Goal: Use online tool/utility: Utilize a website feature to perform a specific function

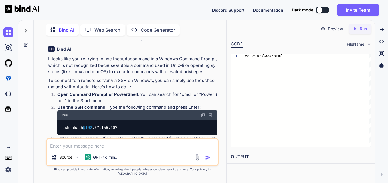
scroll to position [215, 0]
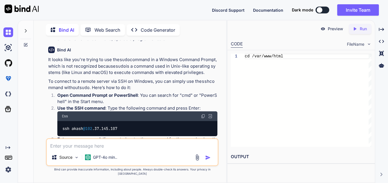
click at [205, 115] on img at bounding box center [203, 116] width 5 height 5
click at [204, 115] on img at bounding box center [203, 116] width 5 height 5
click at [204, 116] on img at bounding box center [203, 116] width 5 height 5
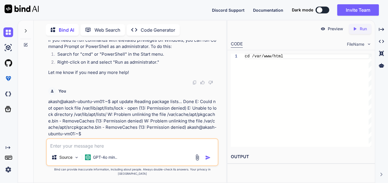
scroll to position [415, 0]
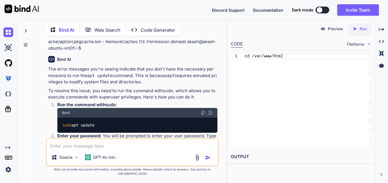
click at [202, 112] on img at bounding box center [203, 112] width 5 height 5
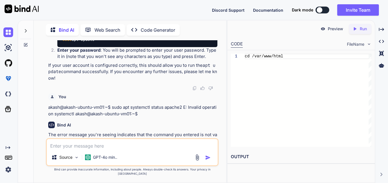
scroll to position [472, 0]
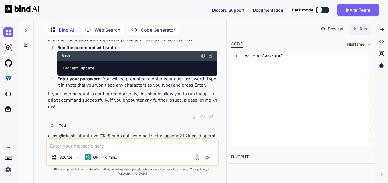
click at [131, 149] on textarea at bounding box center [132, 144] width 171 height 10
paste textarea "emote: Counting objects: 100% (3/3), done. remote: Compressing objects: 100% (3…"
type textarea "emote: Counting objects: 100% (3/3), done. remote: Compressing objects: 100% (3…"
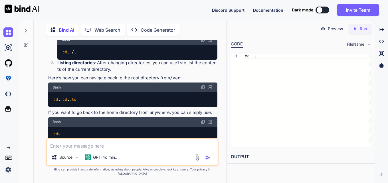
scroll to position [1027, 0]
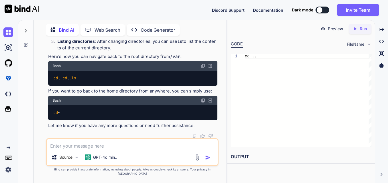
click at [85, 149] on textarea at bounding box center [132, 144] width 171 height 10
paste textarea "bin.usr-is-merged dev home lib.usr-is-merged lost+found mnt proc run sbin.usr-i…"
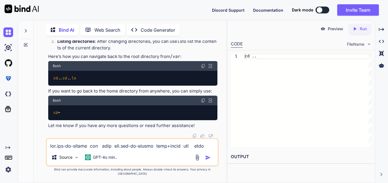
scroll to position [97, 0]
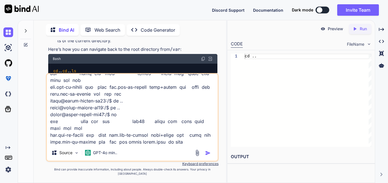
type textarea "bin.usr-is-merged dev home lib.usr-is-merged lost+found mnt proc run sbin.usr-i…"
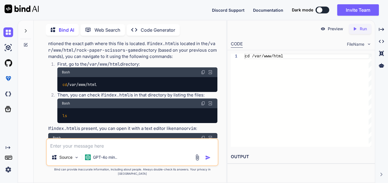
scroll to position [1200, 0]
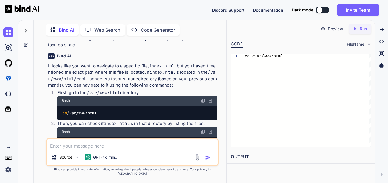
click at [203, 103] on img at bounding box center [203, 101] width 5 height 5
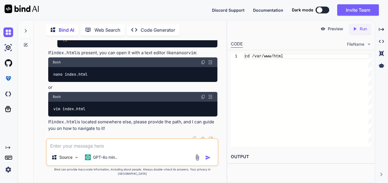
scroll to position [1315, 0]
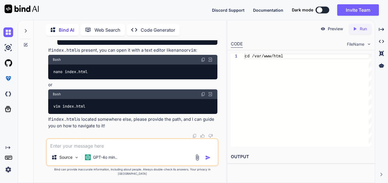
click at [78, 149] on textarea at bounding box center [132, 144] width 171 height 10
paste textarea "^G Help ^O Write Out ^W Where Is ^K Cut ^T Execute ^C Location M-U Undo M-A Set…"
type textarea "^G Help ^O Write Out ^W Where Is ^K Cut ^T Execute ^C Location M-U Undo M-A Set…"
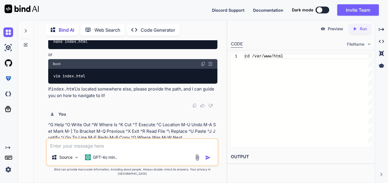
scroll to position [1388, 0]
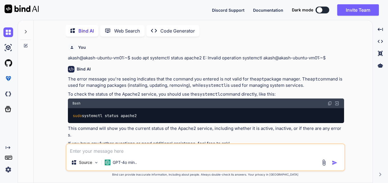
type textarea "x"
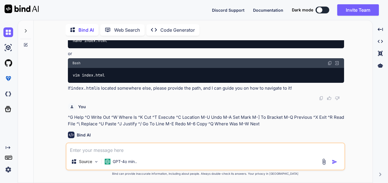
scroll to position [688, 0]
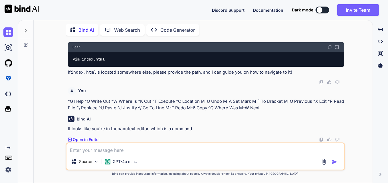
click at [86, 138] on p "Open in Editor" at bounding box center [86, 140] width 27 height 6
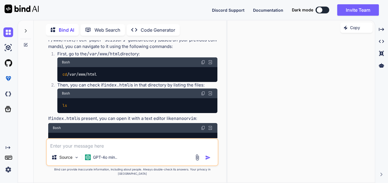
scroll to position [815, 0]
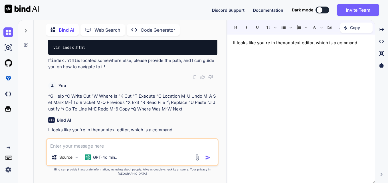
click at [84, 149] on textarea at bounding box center [132, 144] width 171 height 10
paste textarea "^G Help ^O Write Out ^W Where Is ^K Cut ^T Execute ^C Location M-U Undo M-A Set…"
type textarea "^G Help ^O Write Out ^W Where Is ^K Cut ^T Execute ^C Location M-U Undo M-A Set…"
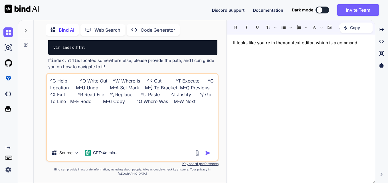
type textarea "x"
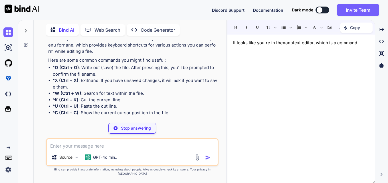
scroll to position [974, 0]
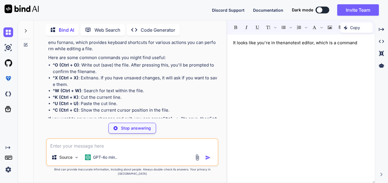
type textarea "x"
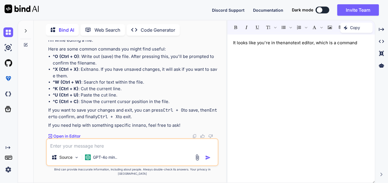
scroll to position [990, 0]
